Goal: Find specific page/section: Find specific page/section

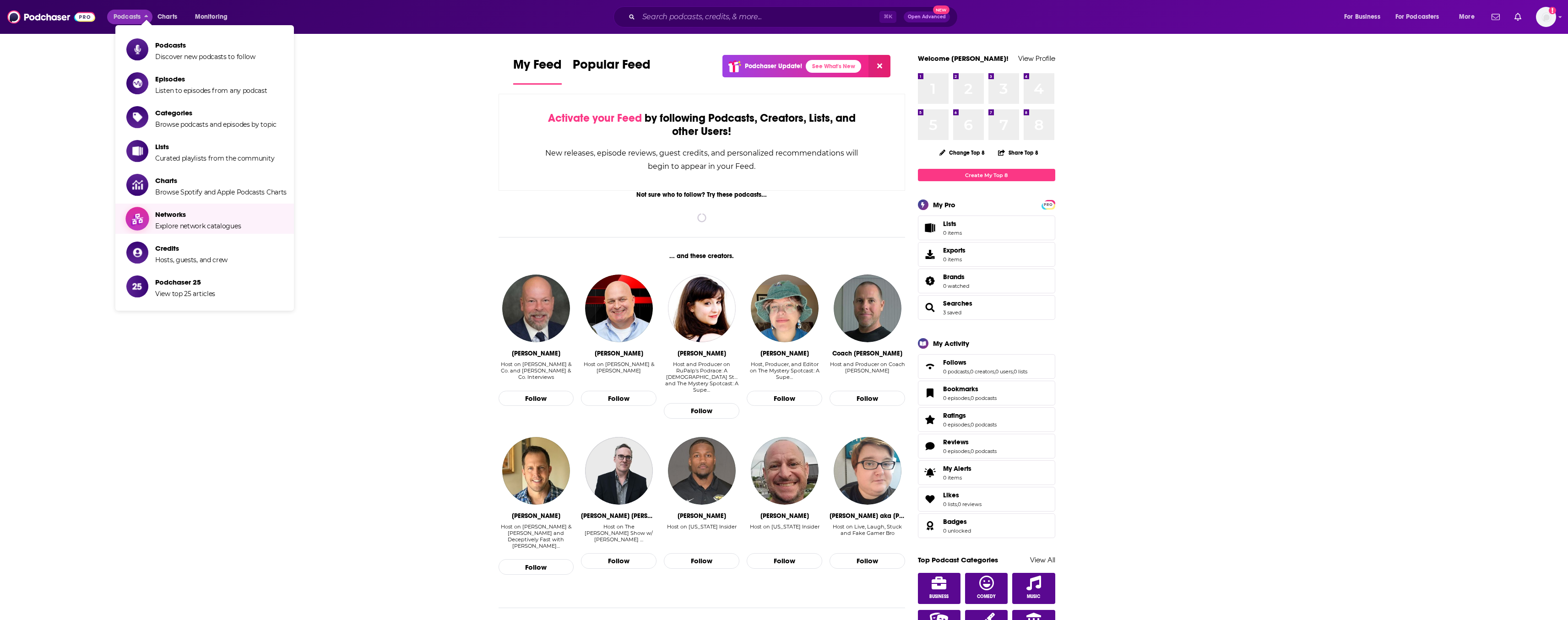
click at [173, 219] on span "Networks" at bounding box center [198, 215] width 86 height 9
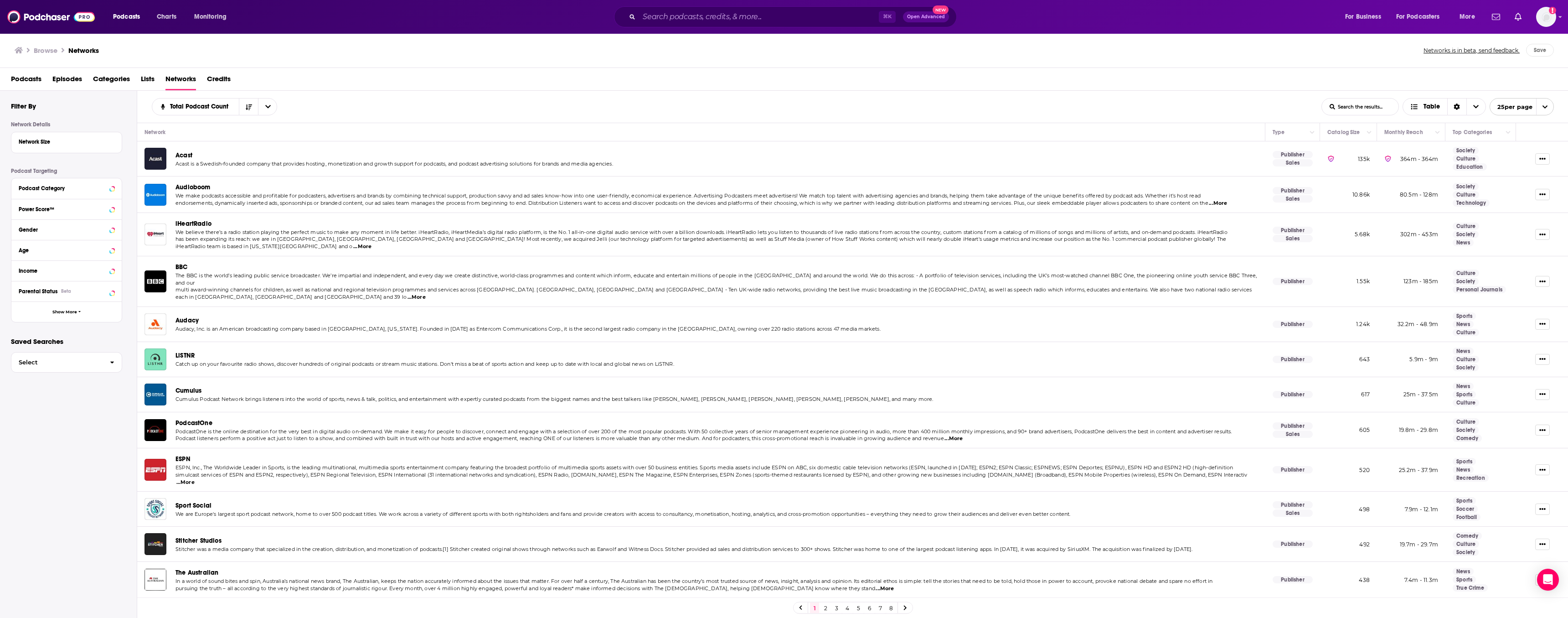
click at [67, 196] on div "Podcast Category" at bounding box center [67, 188] width 110 height 20
click at [71, 191] on div "Podcast Category" at bounding box center [55, 188] width 72 height 6
click at [75, 191] on div "Podcast Category" at bounding box center [55, 188] width 72 height 6
click at [62, 315] on span "Show More" at bounding box center [65, 311] width 25 height 5
click at [69, 335] on div "Country Beta" at bounding box center [64, 332] width 90 height 6
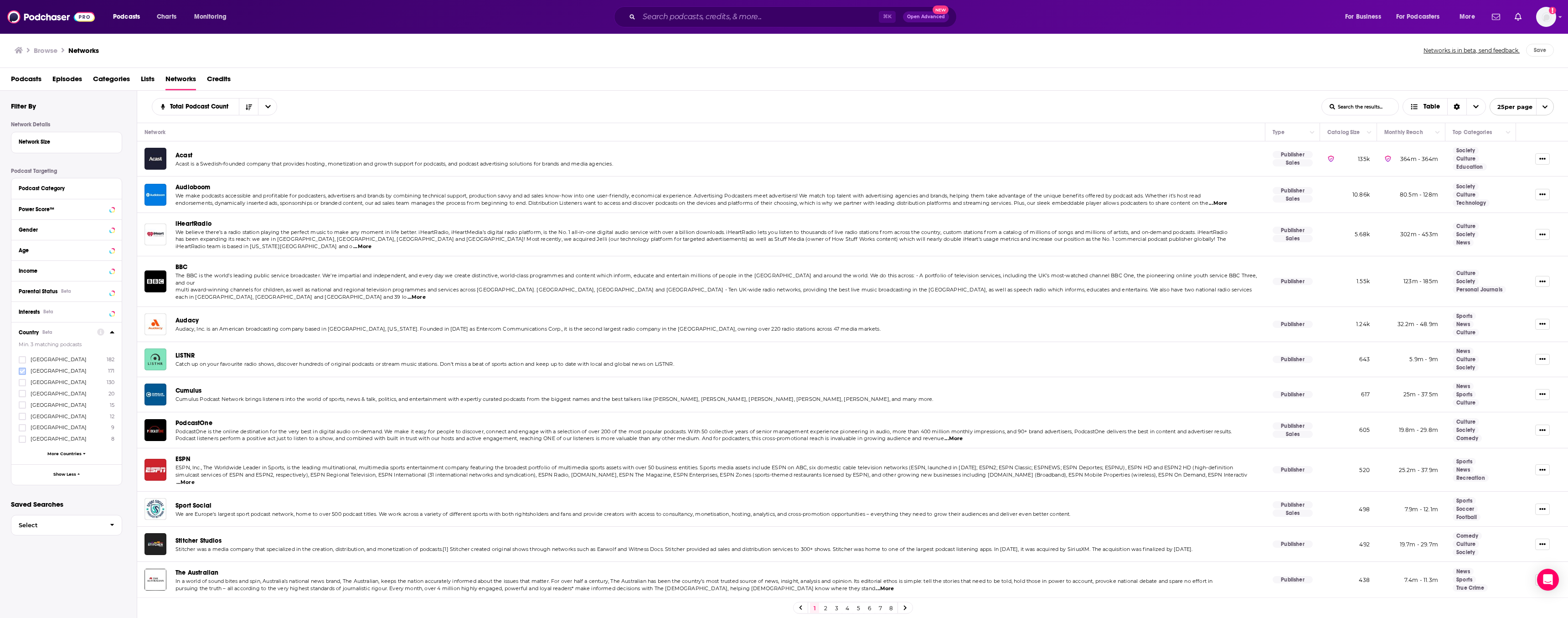
click at [23, 372] on icon at bounding box center [22, 371] width 6 height 6
click at [21, 360] on icon at bounding box center [22, 360] width 6 height 6
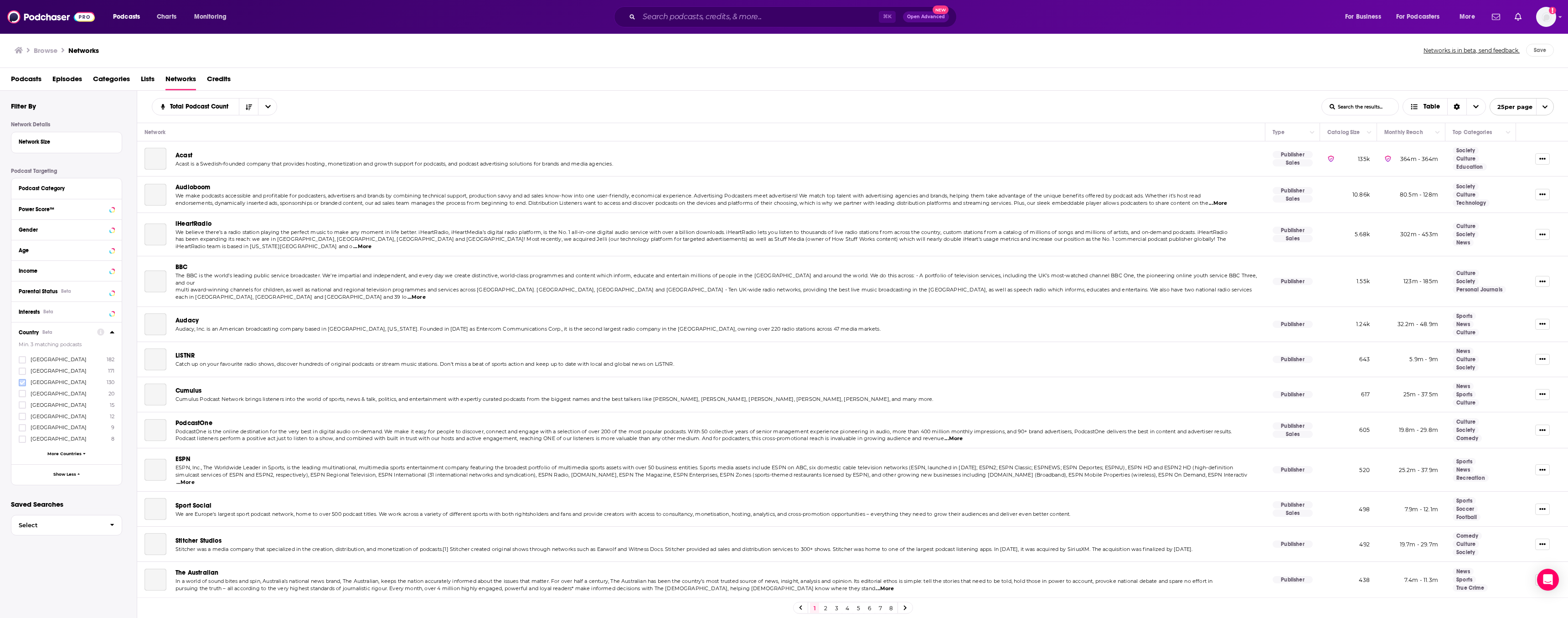
click at [24, 386] on icon at bounding box center [22, 383] width 6 height 6
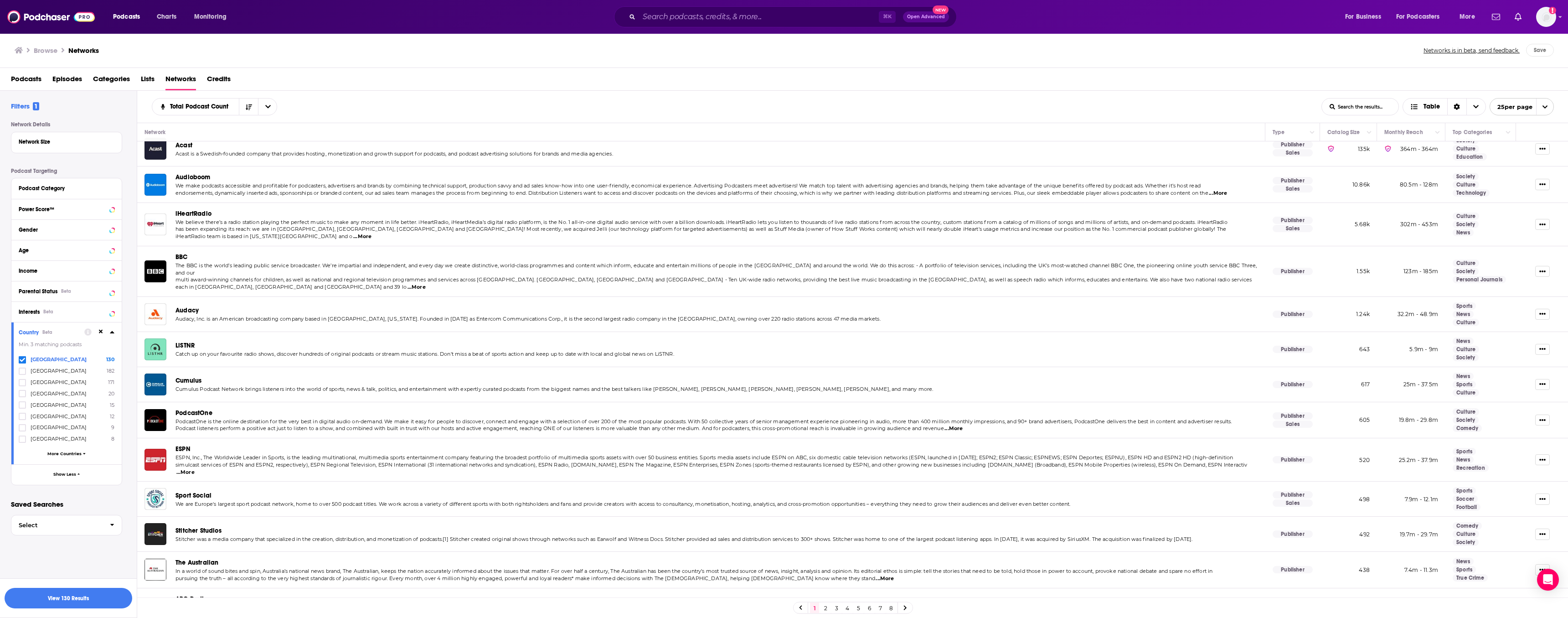
scroll to position [10, 0]
click at [80, 600] on button "View 130 Results" at bounding box center [68, 598] width 127 height 20
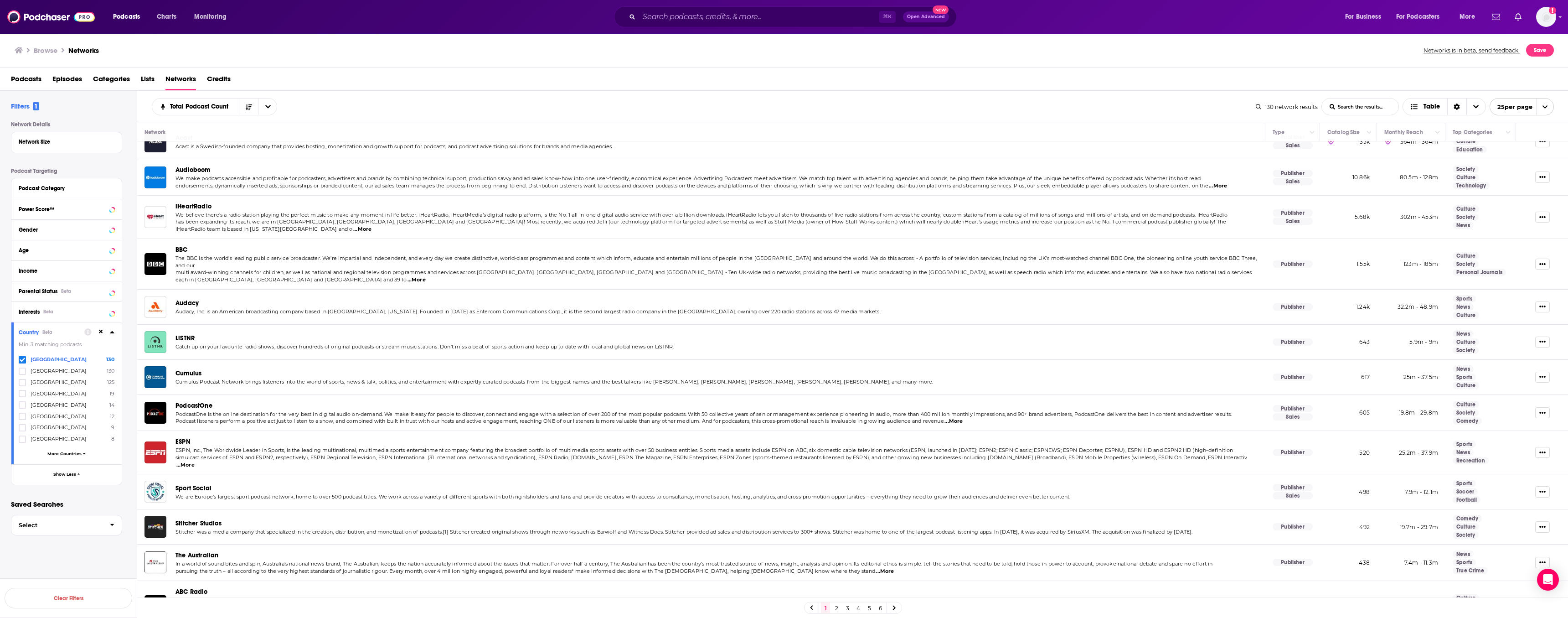
scroll to position [19, 0]
